Goal: Information Seeking & Learning: Learn about a topic

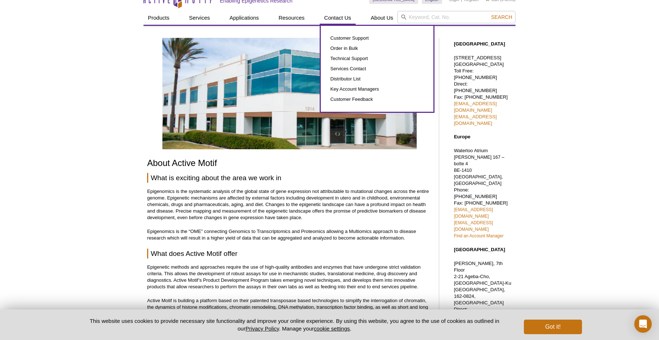
scroll to position [40, 0]
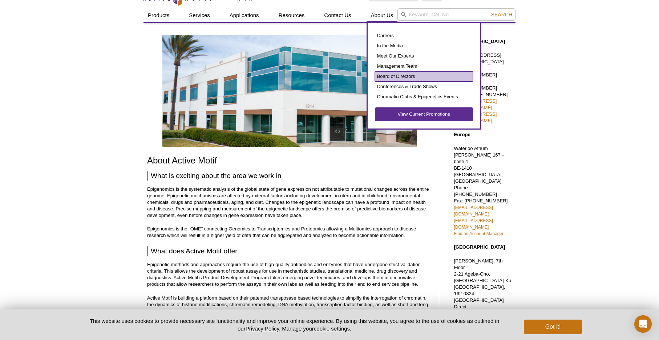
click at [389, 77] on link "Board of Directors" at bounding box center [424, 76] width 98 height 10
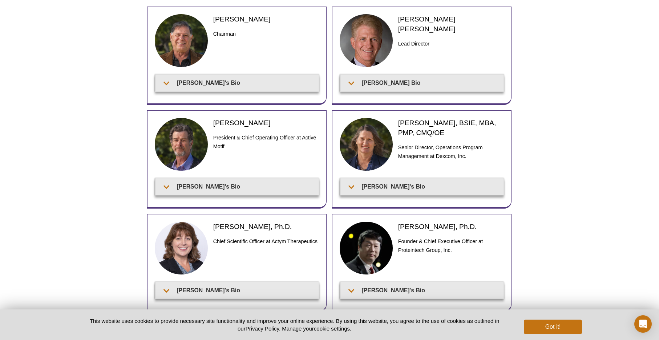
scroll to position [53, 0]
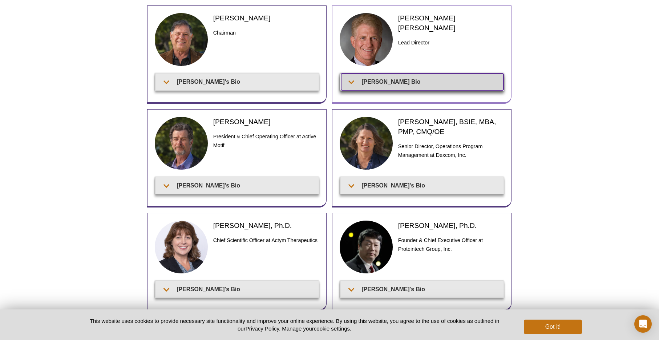
click at [385, 82] on summary "[PERSON_NAME] Bio" at bounding box center [422, 81] width 162 height 16
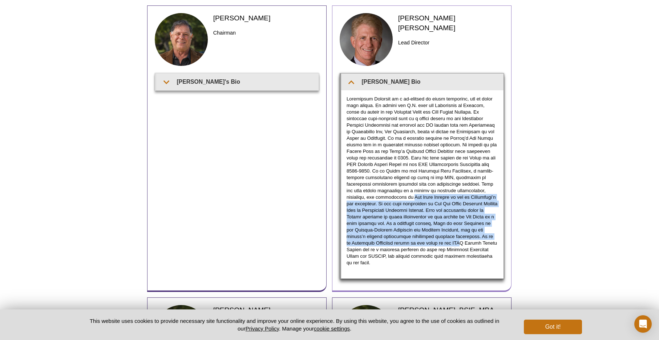
drag, startPoint x: 378, startPoint y: 197, endPoint x: 442, endPoint y: 244, distance: 79.0
click at [442, 244] on p at bounding box center [423, 181] width 152 height 170
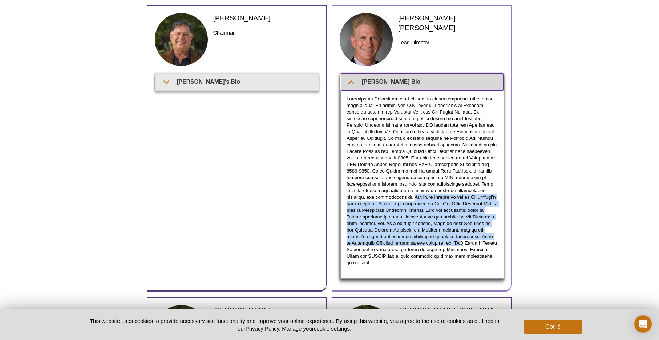
click at [347, 84] on summary "[PERSON_NAME] Bio" at bounding box center [422, 81] width 162 height 16
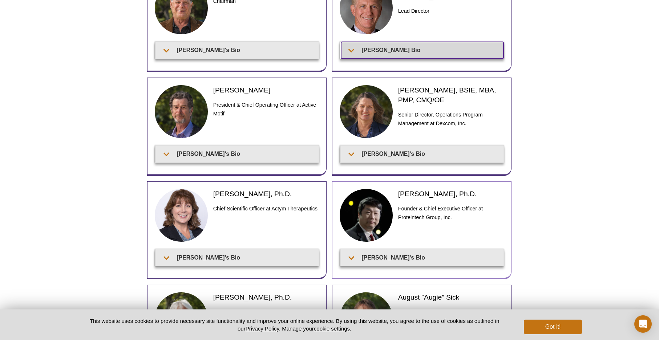
scroll to position [84, 0]
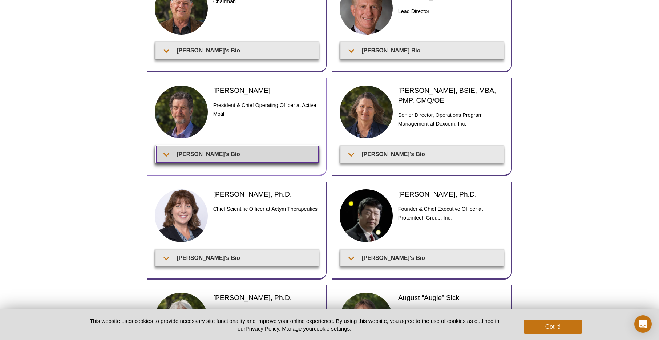
click at [166, 154] on summary "[PERSON_NAME]'s Bio" at bounding box center [237, 154] width 162 height 16
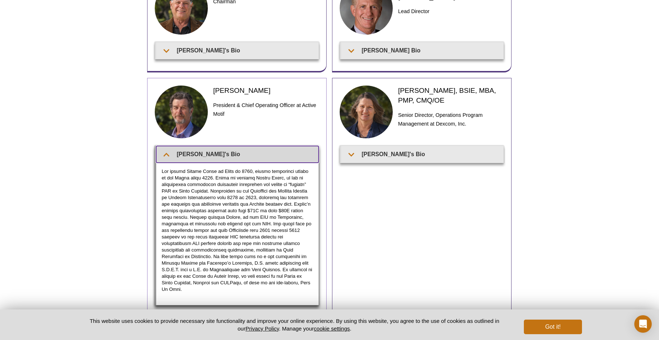
click at [166, 154] on summary "[PERSON_NAME]'s Bio" at bounding box center [237, 154] width 162 height 16
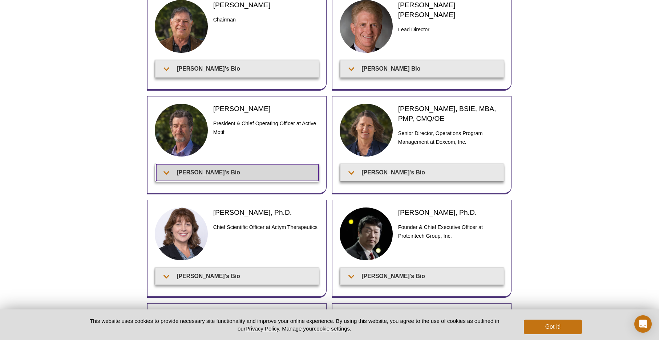
scroll to position [67, 0]
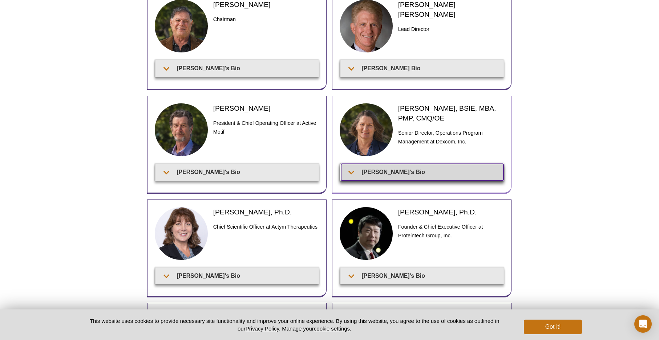
click at [353, 172] on summary "[PERSON_NAME]'s Bio" at bounding box center [422, 172] width 162 height 16
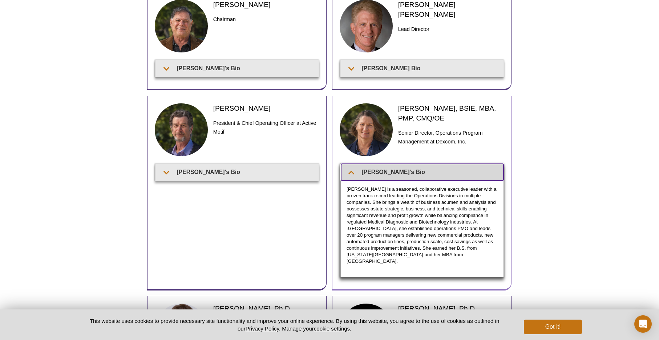
click at [353, 172] on summary "[PERSON_NAME]'s Bio" at bounding box center [422, 172] width 162 height 16
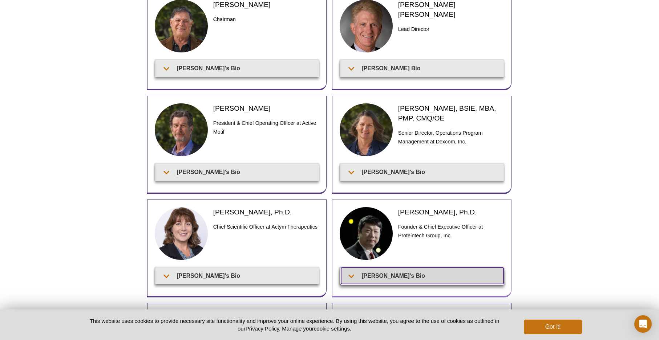
click at [351, 276] on summary "[PERSON_NAME]'s Bio" at bounding box center [422, 275] width 162 height 16
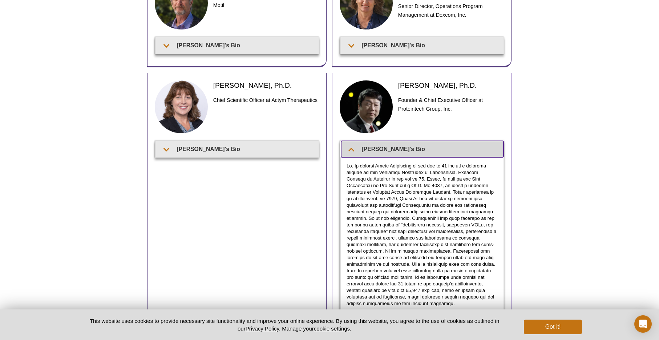
scroll to position [194, 0]
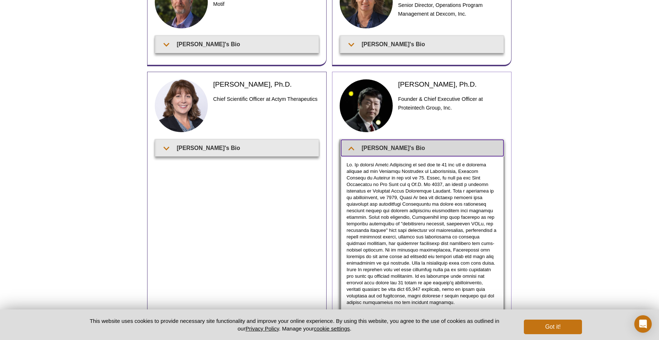
click at [351, 147] on summary "[PERSON_NAME]'s Bio" at bounding box center [422, 148] width 162 height 16
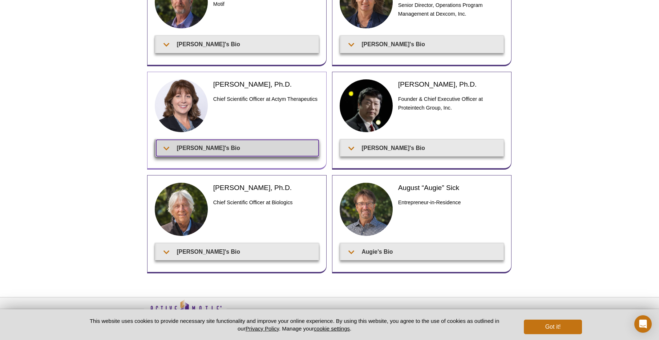
click at [165, 149] on summary "[PERSON_NAME]'s Bio" at bounding box center [237, 148] width 162 height 16
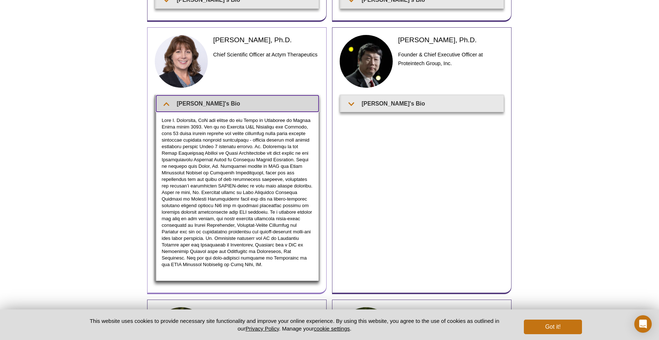
scroll to position [241, 0]
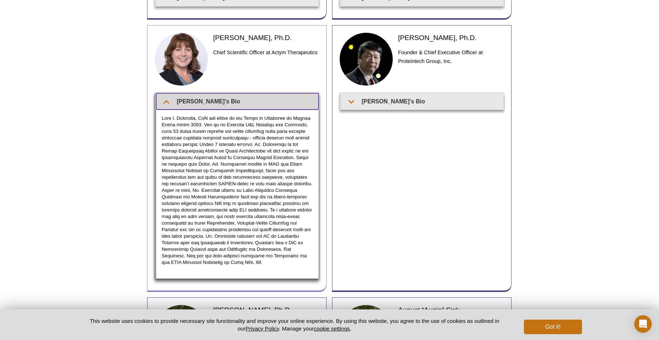
click at [168, 102] on summary "[PERSON_NAME]'s Bio" at bounding box center [237, 101] width 162 height 16
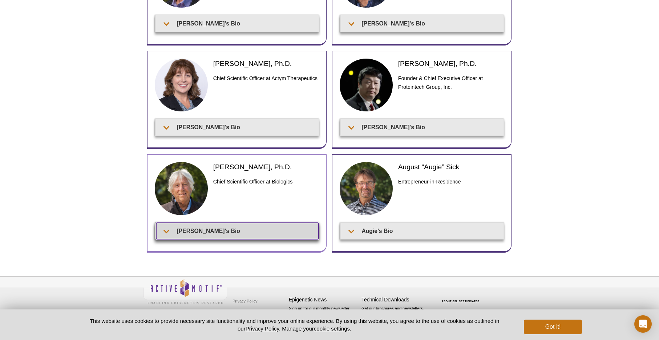
click at [166, 230] on summary "[PERSON_NAME]'s Bio" at bounding box center [237, 230] width 162 height 16
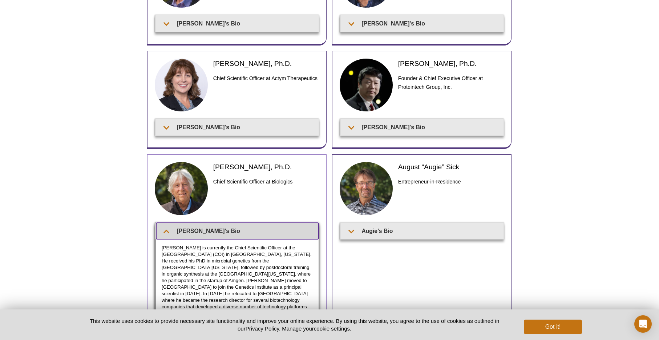
click at [166, 230] on summary "[PERSON_NAME]'s Bio" at bounding box center [237, 230] width 162 height 16
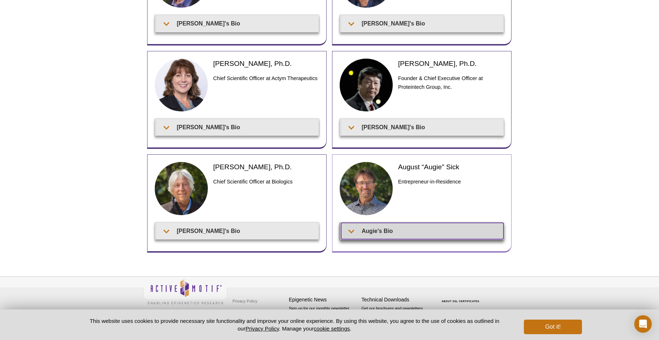
click at [351, 231] on summary "Augie's Bio" at bounding box center [422, 230] width 162 height 16
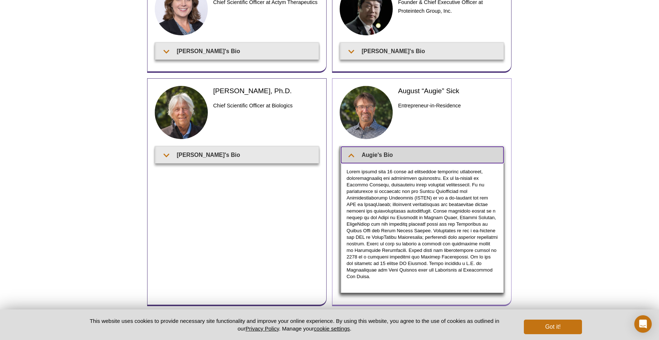
scroll to position [293, 0]
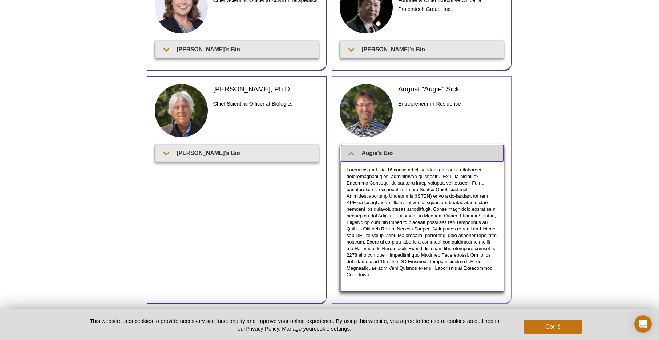
click at [353, 152] on summary "Augie's Bio" at bounding box center [422, 153] width 162 height 16
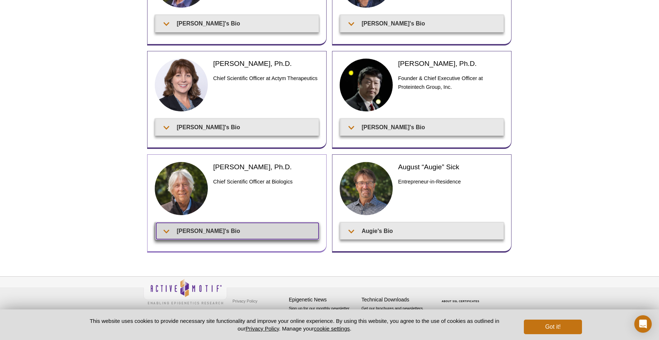
click at [166, 230] on summary "[PERSON_NAME]'s Bio" at bounding box center [237, 230] width 162 height 16
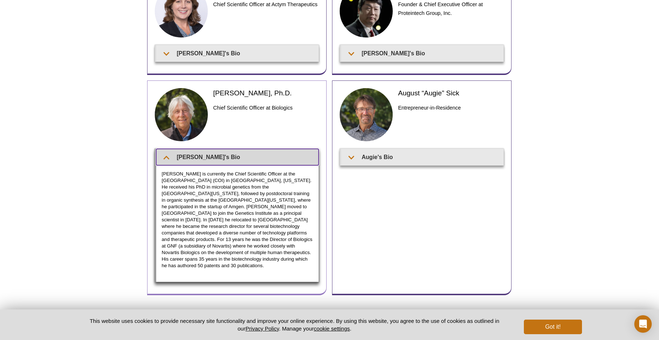
scroll to position [290, 0]
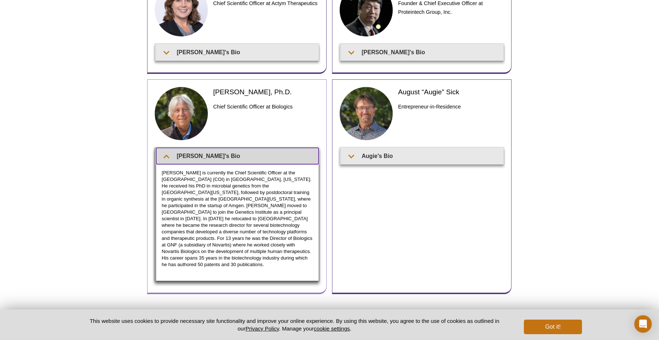
click at [166, 154] on summary "[PERSON_NAME]'s Bio" at bounding box center [237, 156] width 162 height 16
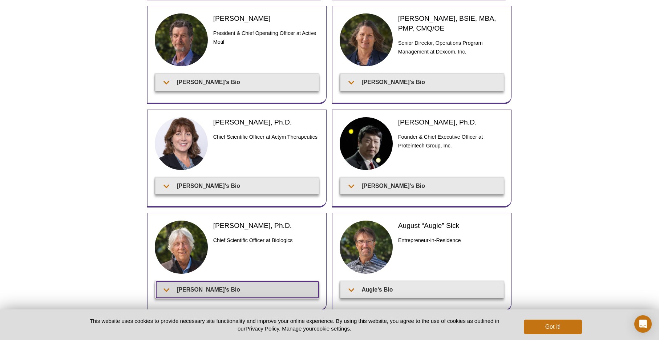
scroll to position [157, 0]
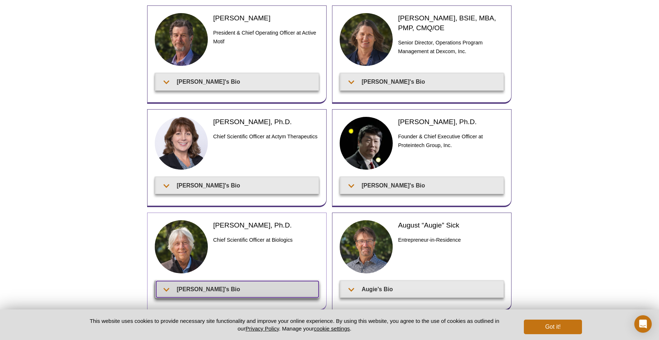
click at [166, 288] on summary "[PERSON_NAME]'s Bio" at bounding box center [237, 289] width 162 height 16
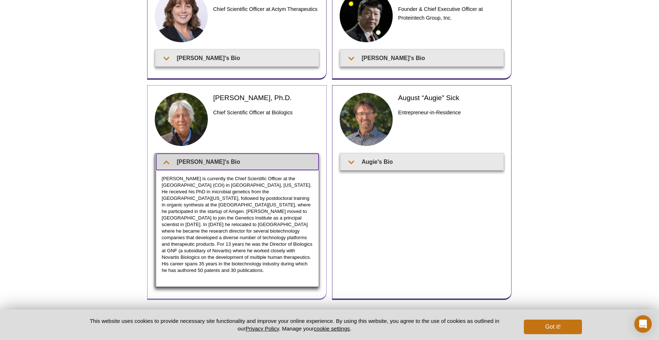
scroll to position [284, 0]
click at [166, 160] on summary "[PERSON_NAME]'s Bio" at bounding box center [237, 161] width 162 height 16
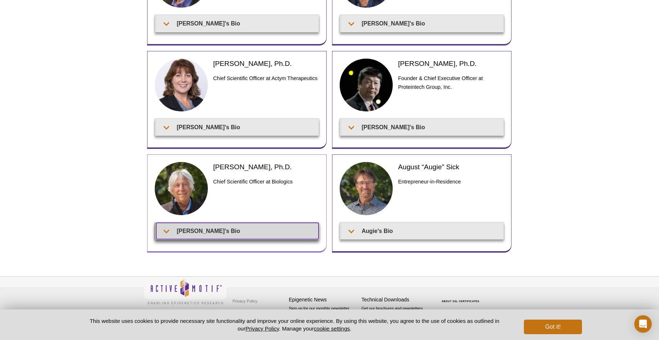
scroll to position [215, 0]
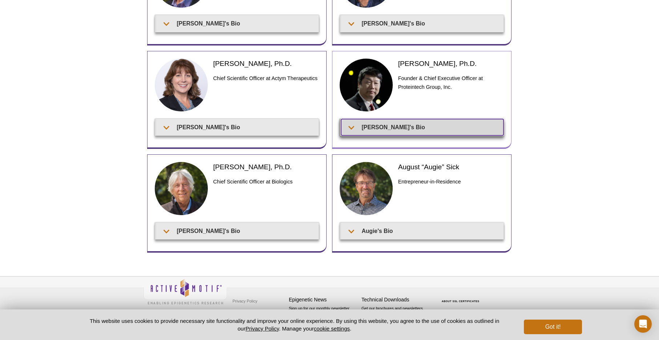
click at [352, 129] on summary "[PERSON_NAME]'s Bio" at bounding box center [422, 127] width 162 height 16
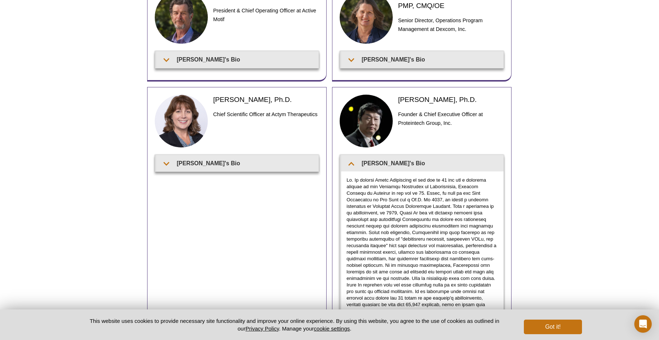
scroll to position [179, 0]
